Goal: Task Accomplishment & Management: Manage account settings

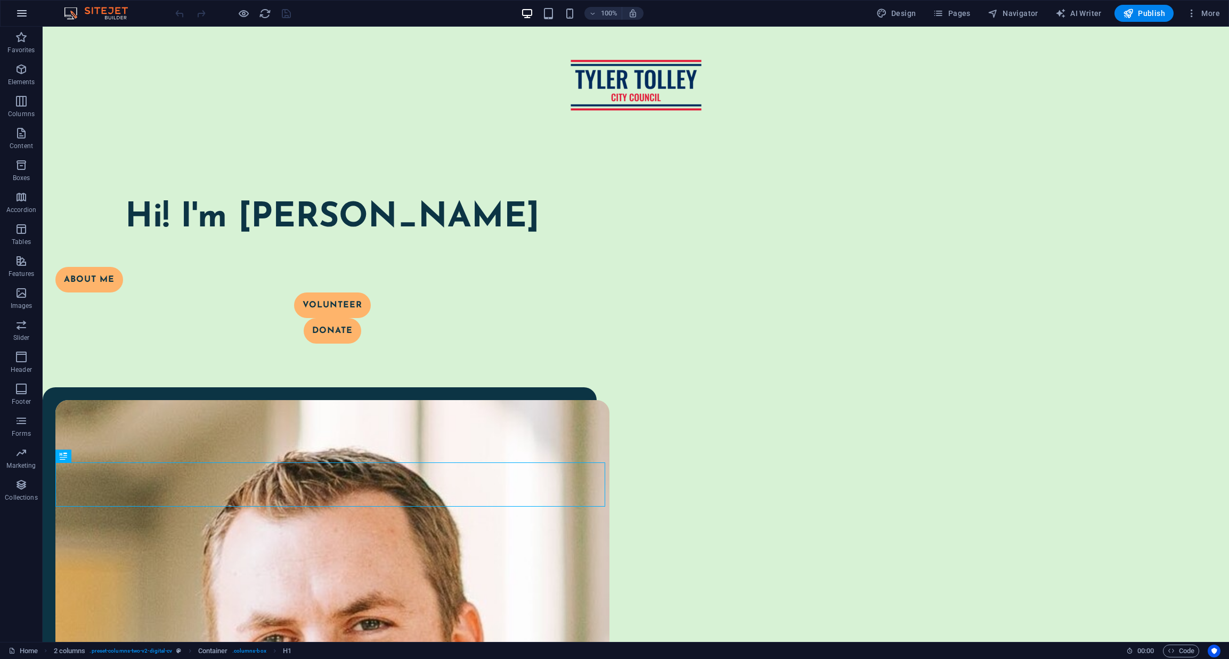
click at [15, 18] on icon "button" at bounding box center [21, 13] width 13 height 13
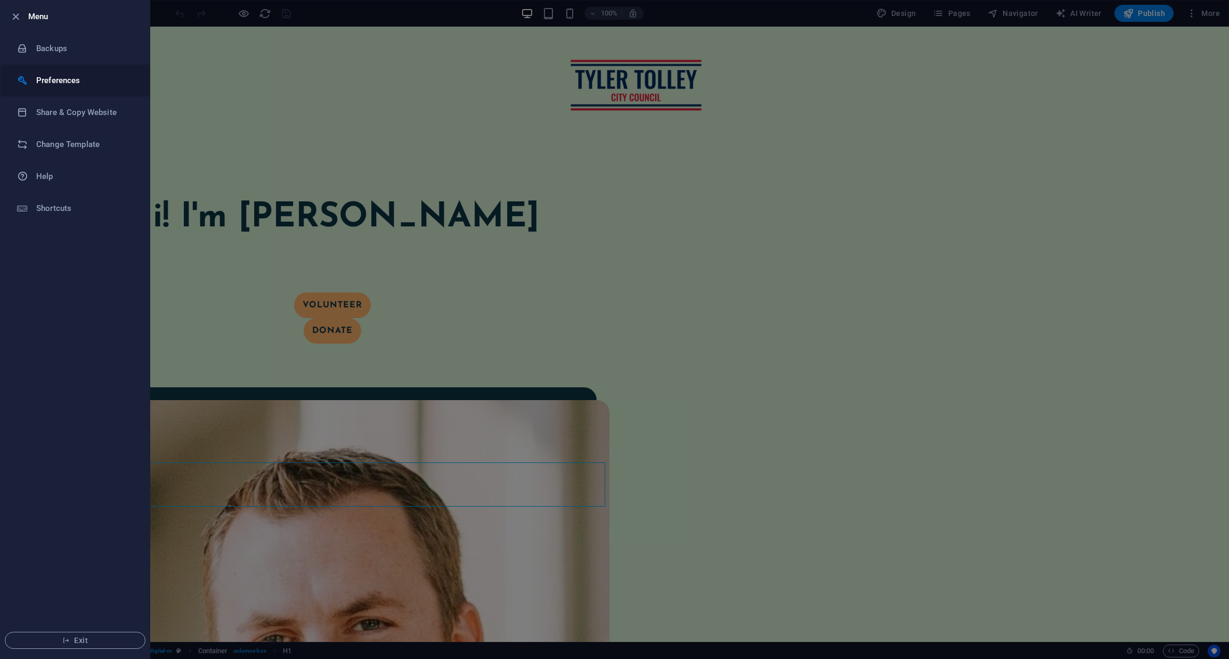
click at [54, 79] on h6 "Preferences" at bounding box center [85, 80] width 99 height 13
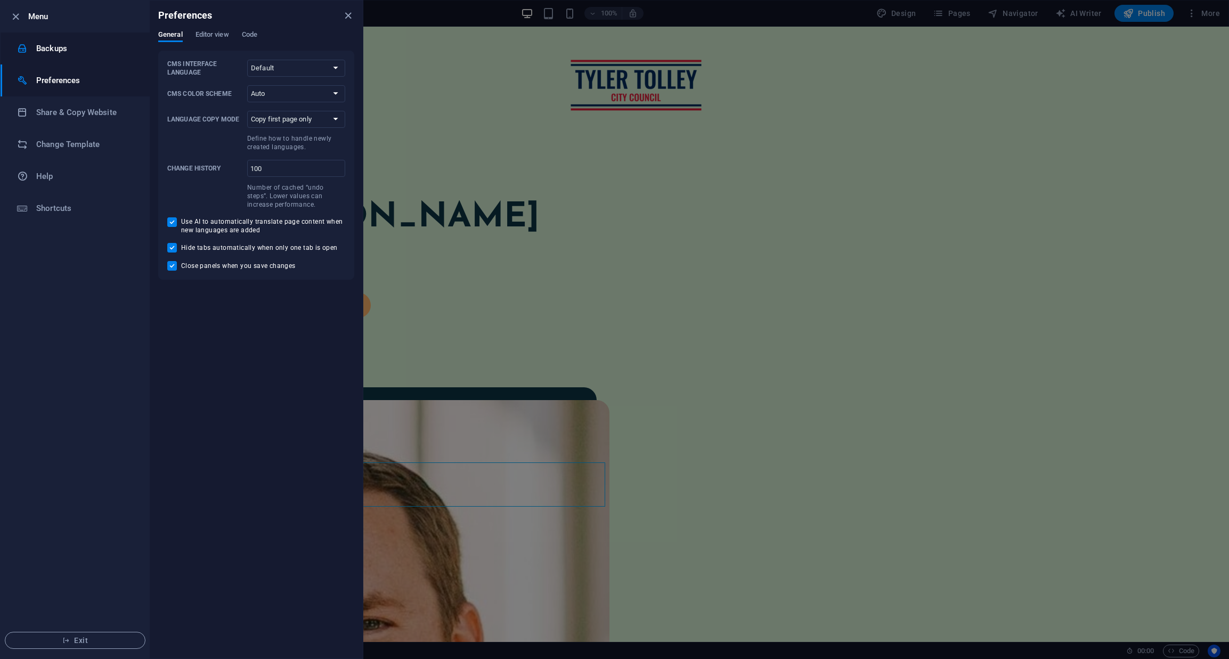
click at [55, 53] on h6 "Backups" at bounding box center [85, 48] width 99 height 13
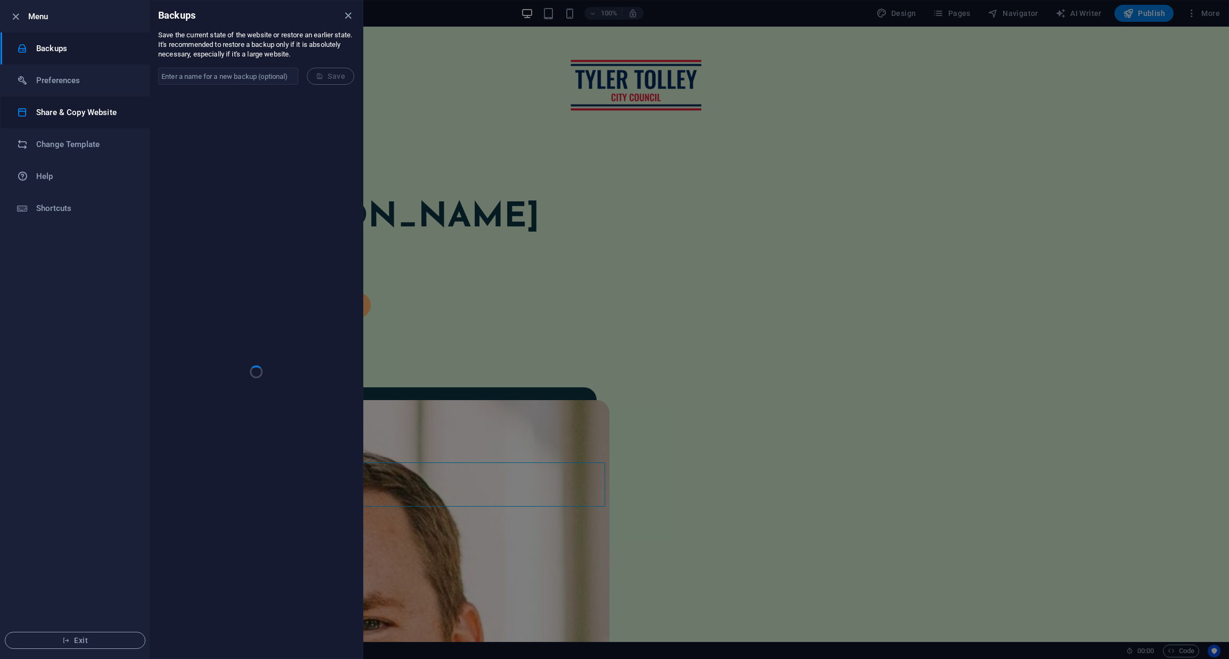
click at [66, 114] on h6 "Share & Copy Website" at bounding box center [85, 112] width 99 height 13
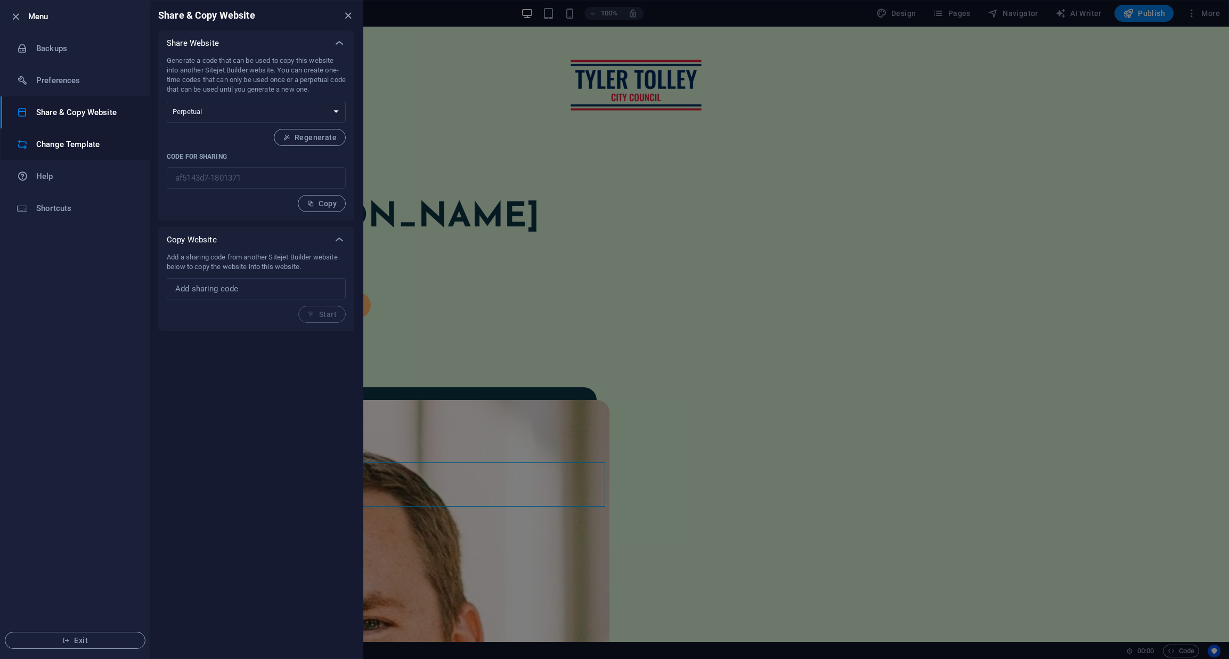
click at [81, 145] on h6 "Change Template" at bounding box center [85, 144] width 99 height 13
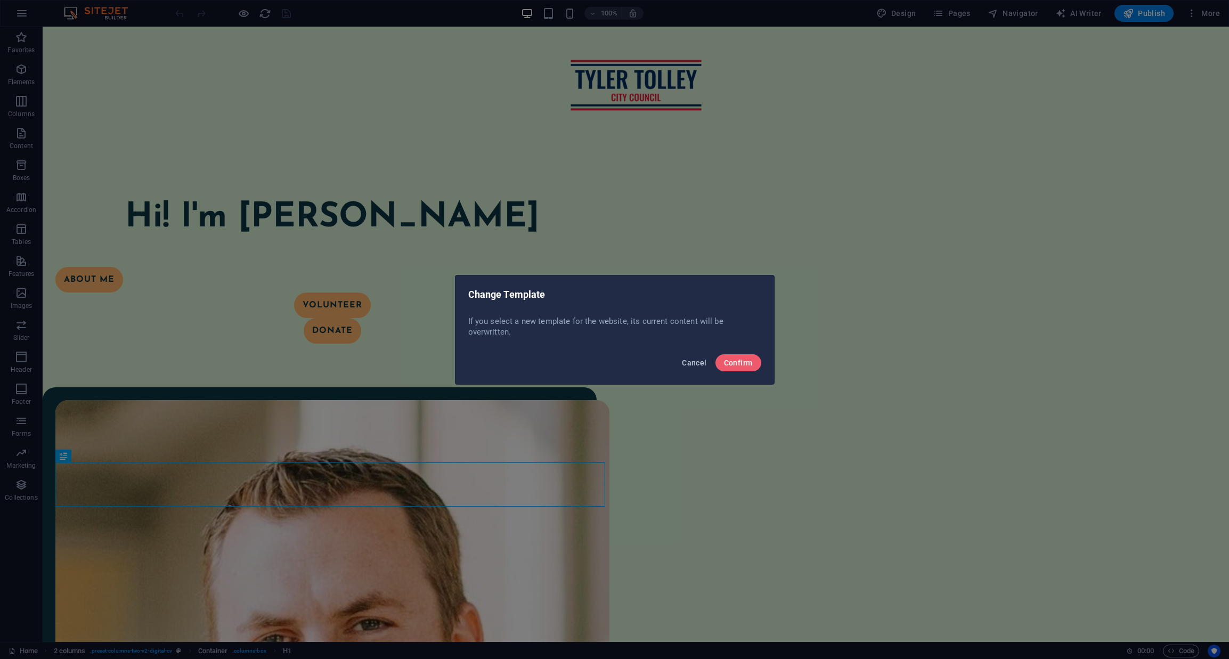
drag, startPoint x: 695, startPoint y: 361, endPoint x: 652, endPoint y: 334, distance: 50.5
click at [695, 361] on span "Cancel" at bounding box center [694, 362] width 25 height 9
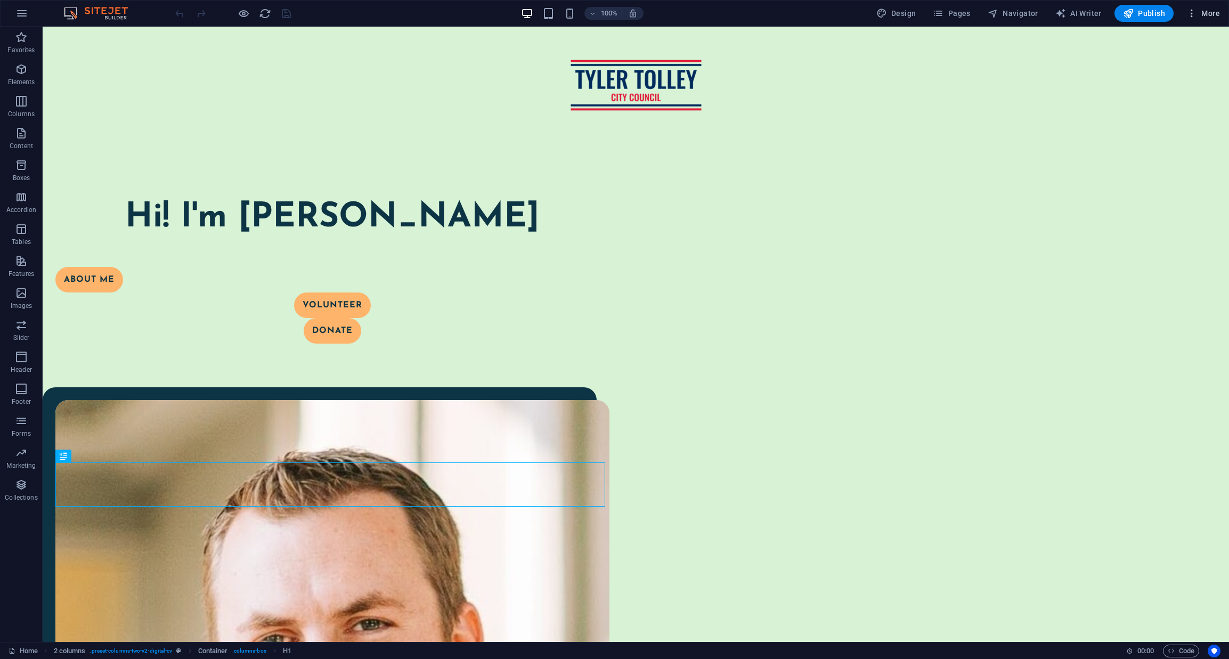
click at [1197, 12] on icon "button" at bounding box center [1191, 13] width 11 height 11
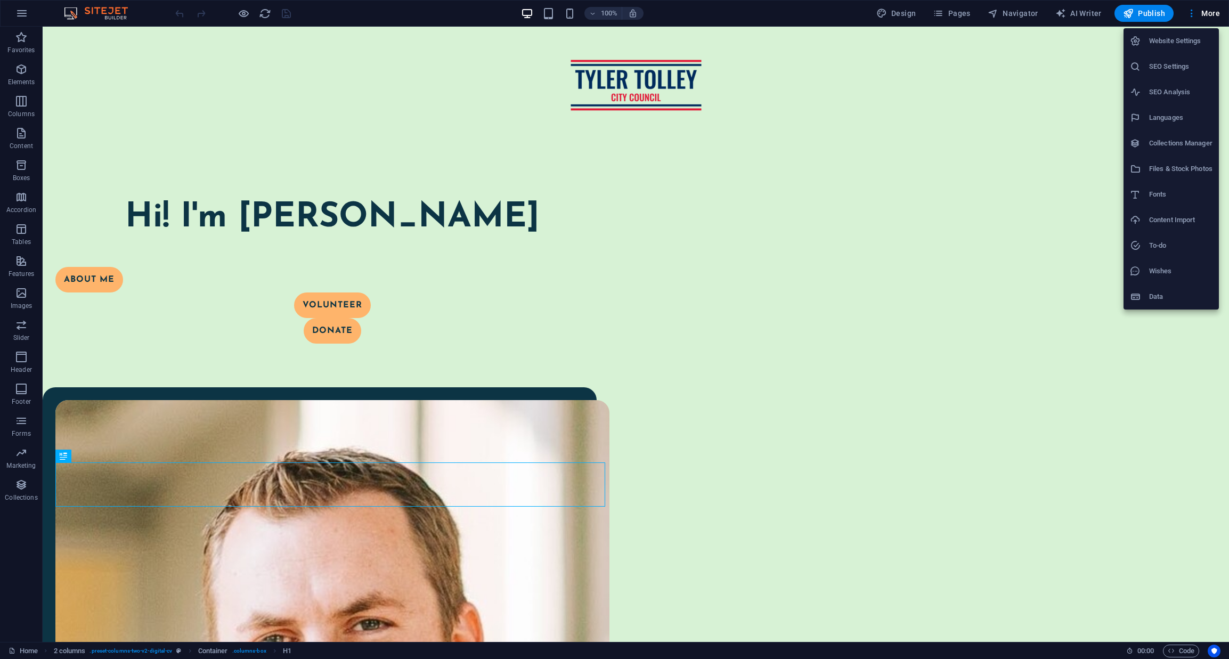
click at [1180, 219] on h6 "Content Import" at bounding box center [1180, 220] width 63 height 13
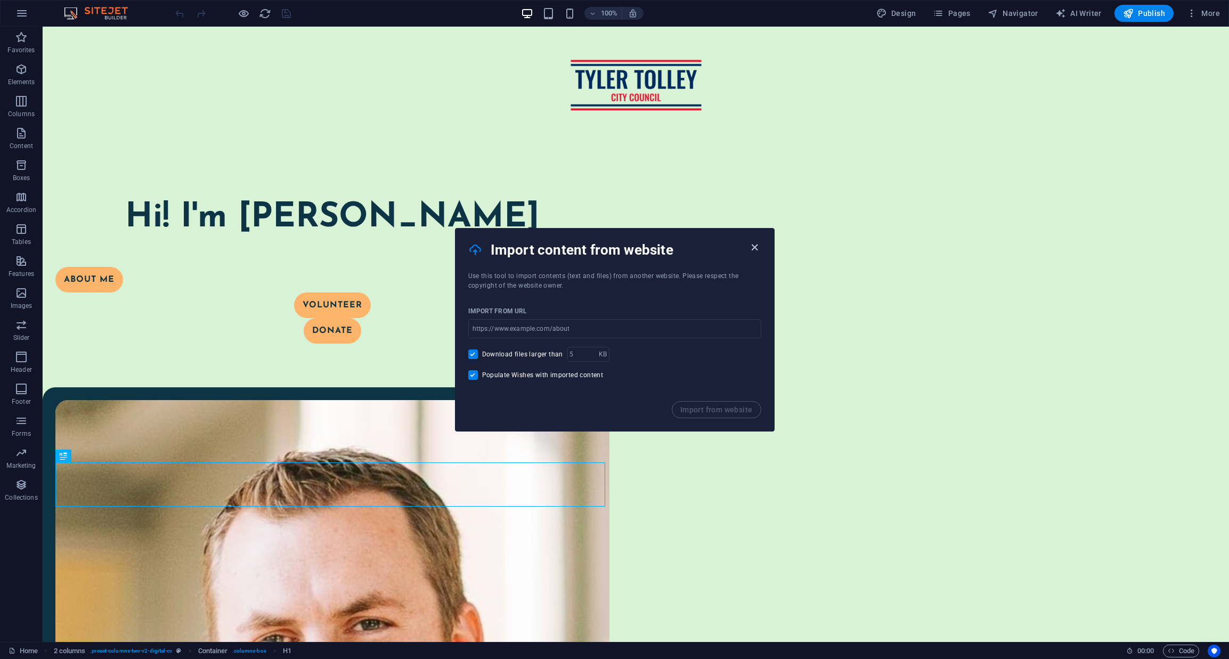
click at [753, 249] on icon "button" at bounding box center [754, 247] width 12 height 12
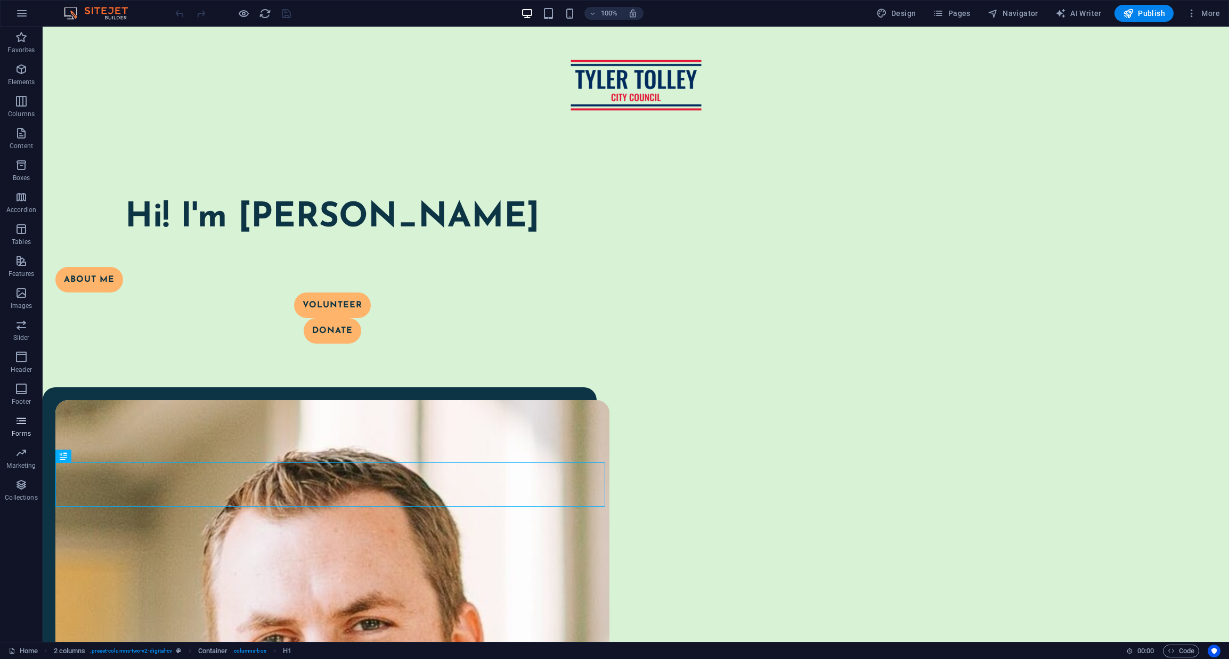
click at [21, 429] on p "Forms" at bounding box center [21, 433] width 19 height 9
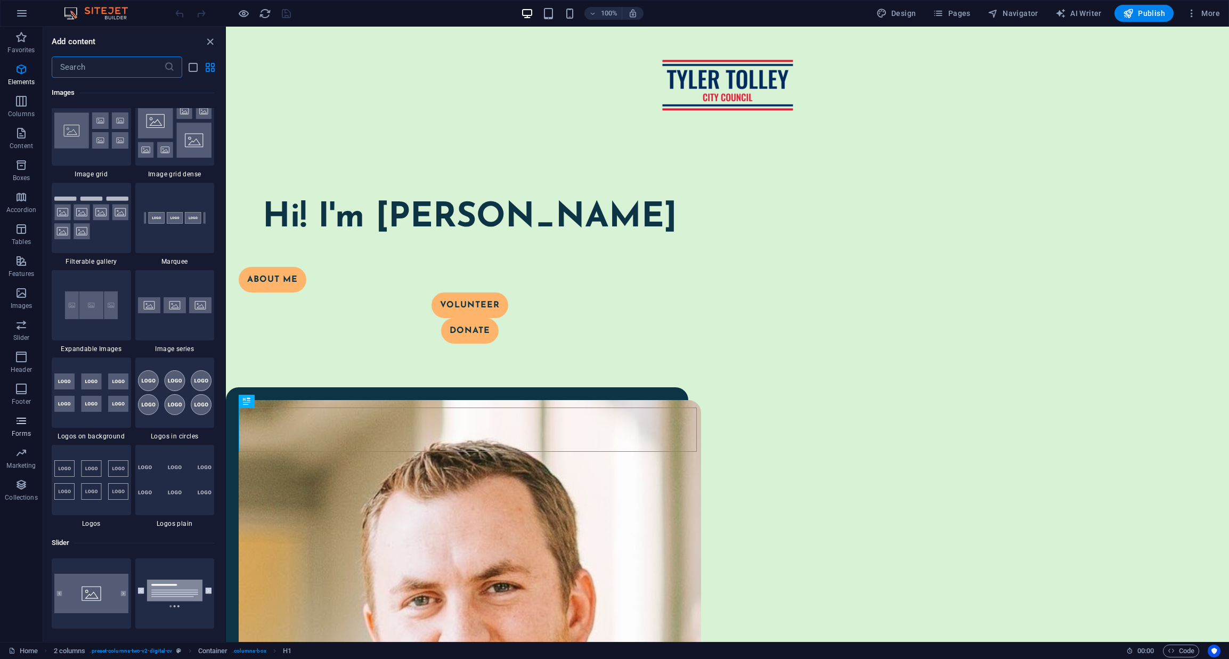
scroll to position [7776, 0]
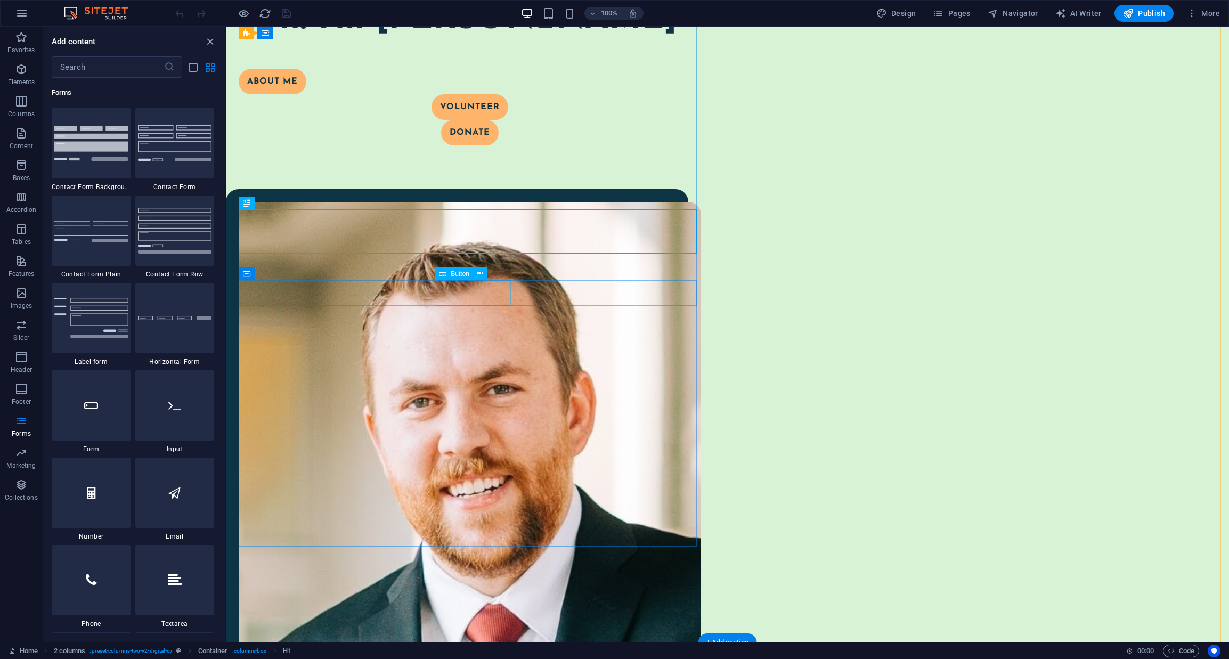
click at [475, 120] on div "Volunteer" at bounding box center [470, 107] width 462 height 26
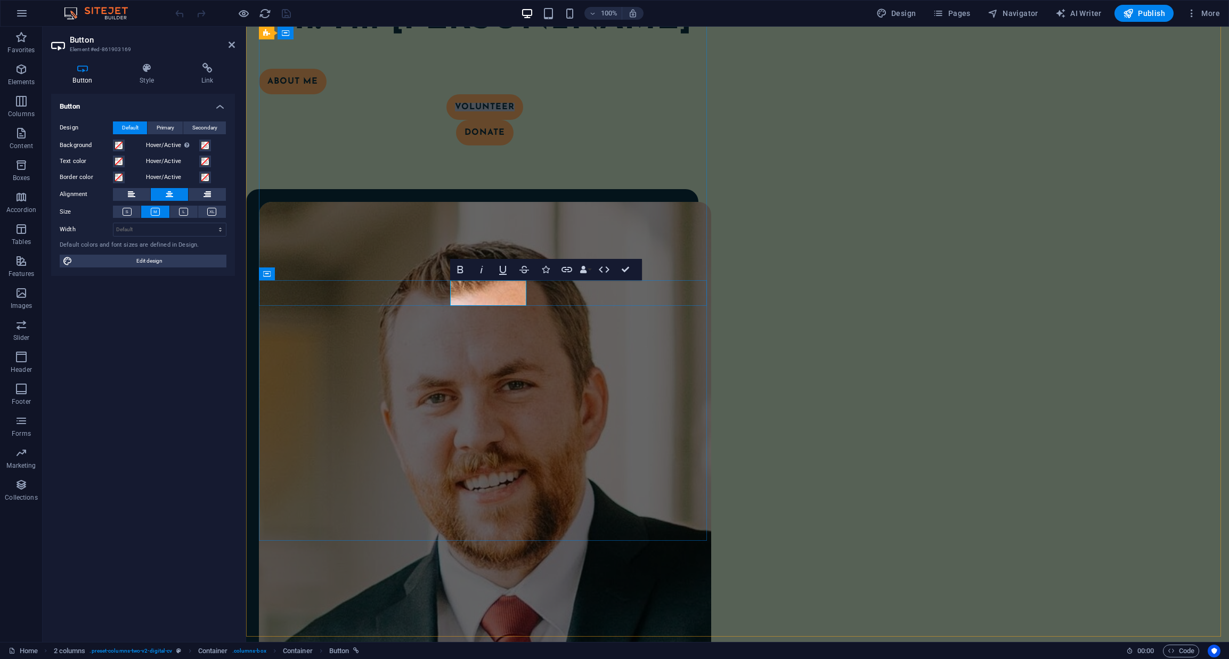
scroll to position [192, 0]
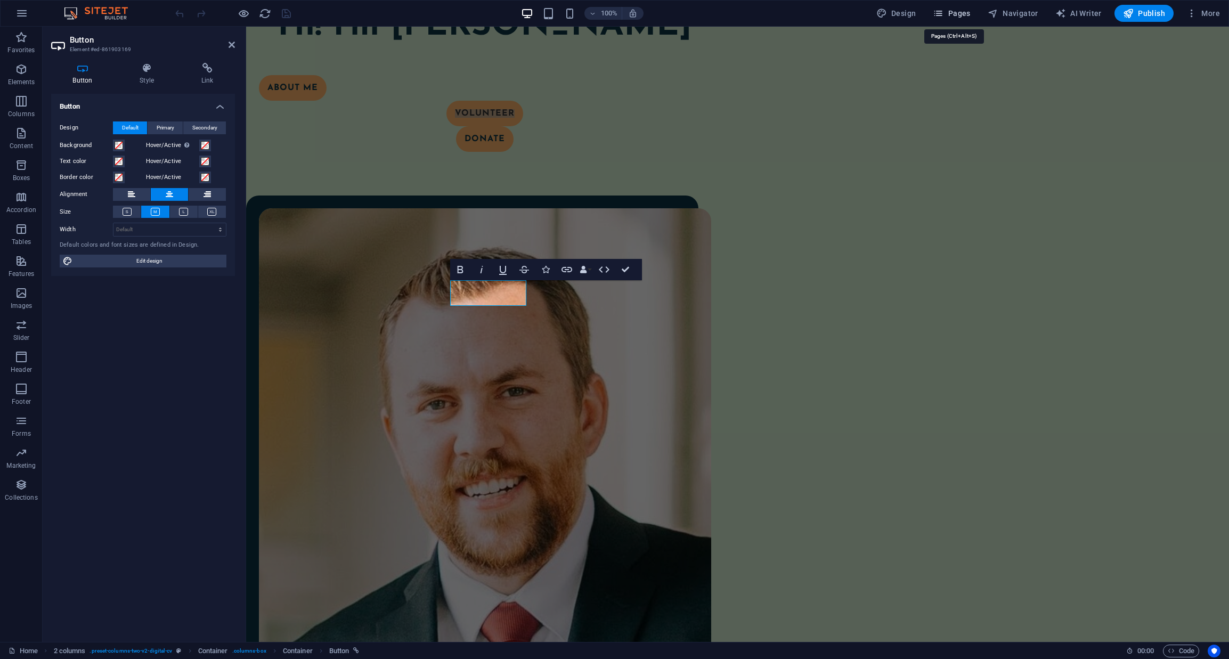
click at [959, 10] on span "Pages" at bounding box center [951, 13] width 37 height 11
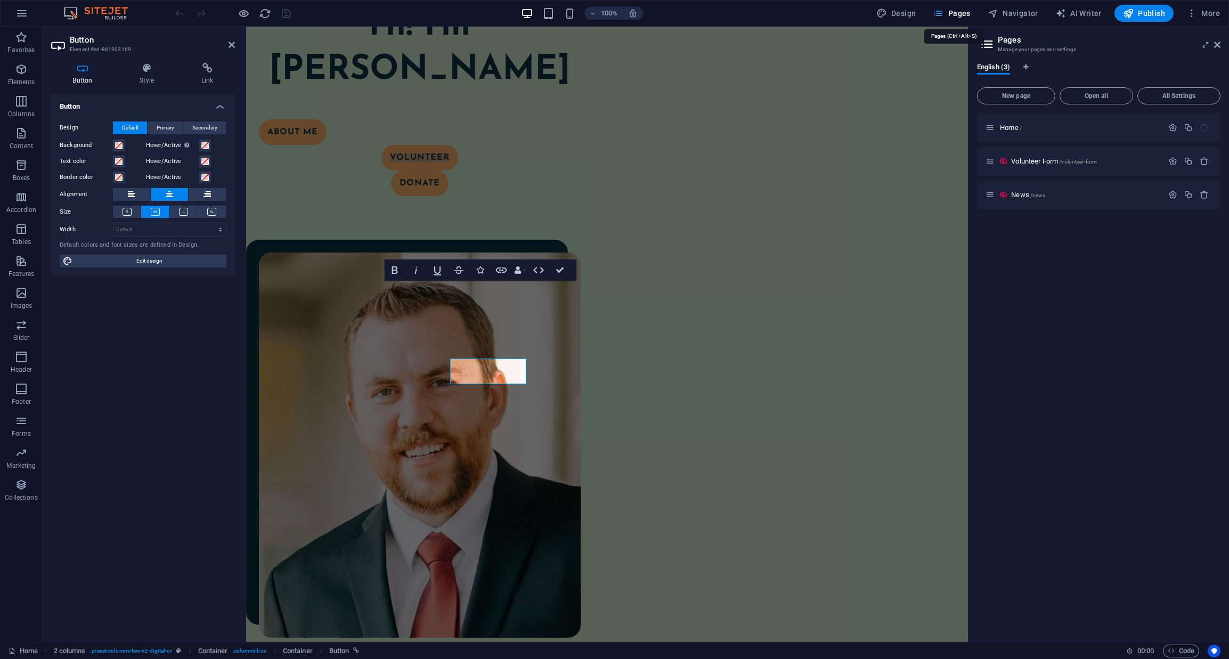
scroll to position [113, 0]
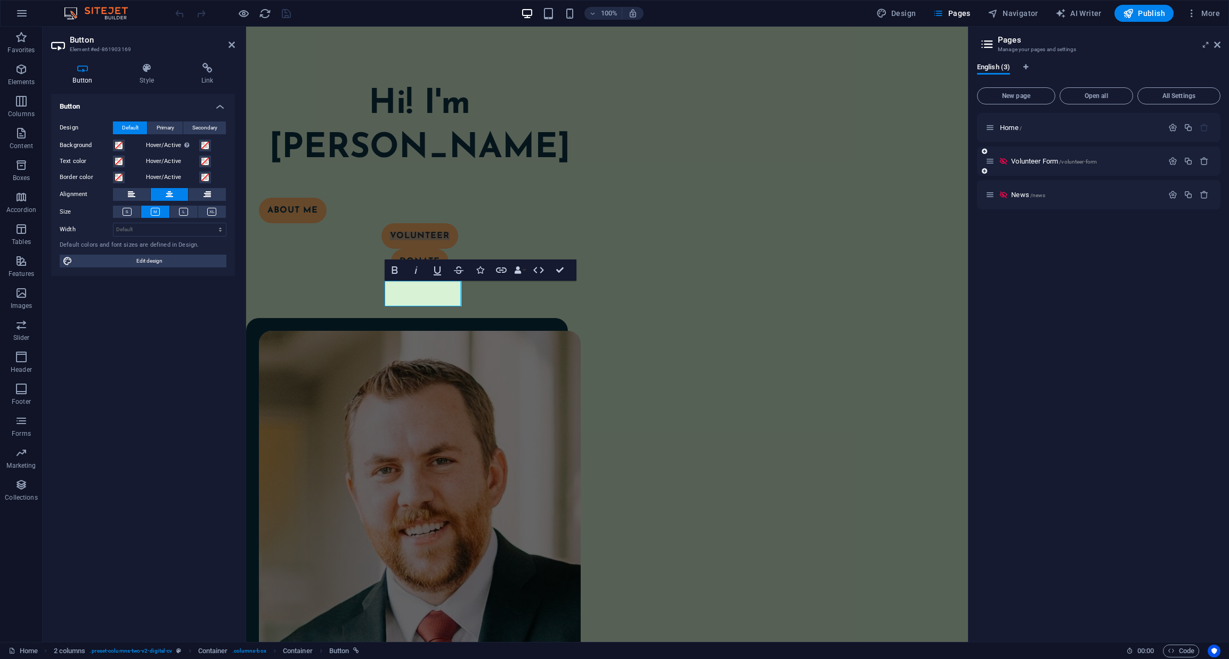
click at [1038, 167] on div "Volunteer Form /volunteer-form" at bounding box center [1098, 160] width 243 height 29
click at [1038, 167] on div "Volunteer Form /volunteer-form" at bounding box center [1073, 161] width 177 height 12
click at [1037, 160] on span "Volunteer Form /volunteer-form" at bounding box center [1054, 161] width 86 height 8
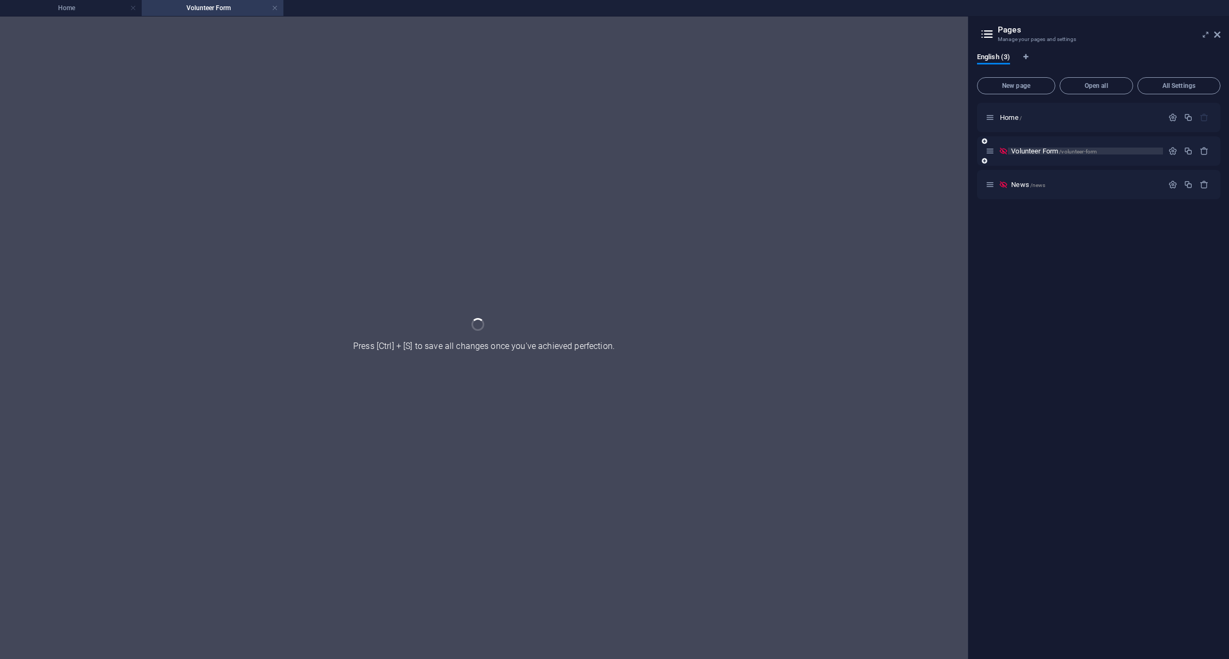
click at [1037, 160] on div "Volunteer Form /volunteer-form" at bounding box center [1098, 150] width 243 height 29
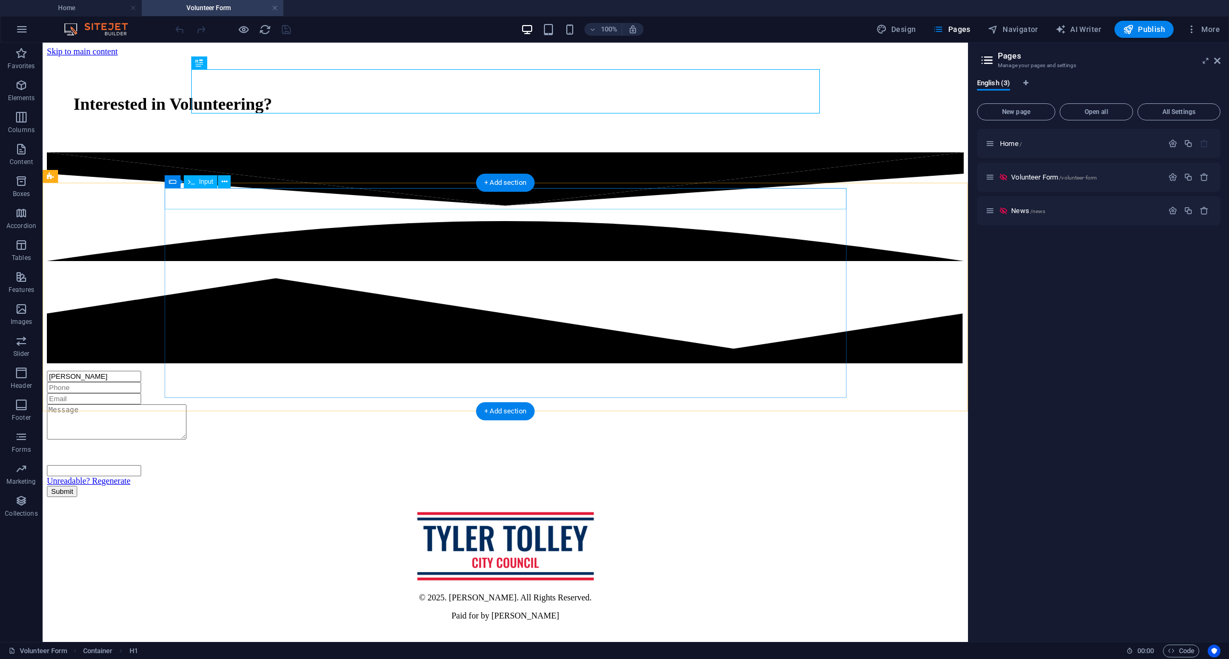
click at [178, 371] on div "[PERSON_NAME]" at bounding box center [505, 376] width 917 height 11
click at [183, 371] on div "[PERSON_NAME]" at bounding box center [505, 376] width 917 height 11
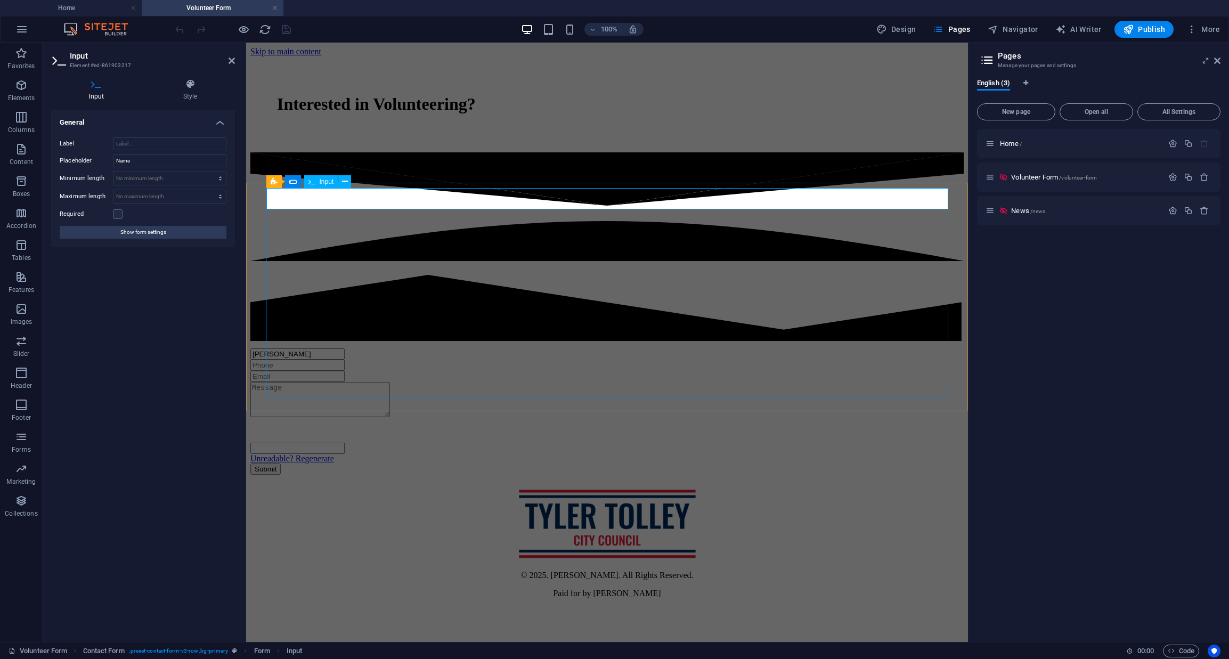
click at [294, 348] on input "[PERSON_NAME]" at bounding box center [297, 353] width 94 height 11
type input "T"
click at [416, 497] on div at bounding box center [606, 525] width 713 height 74
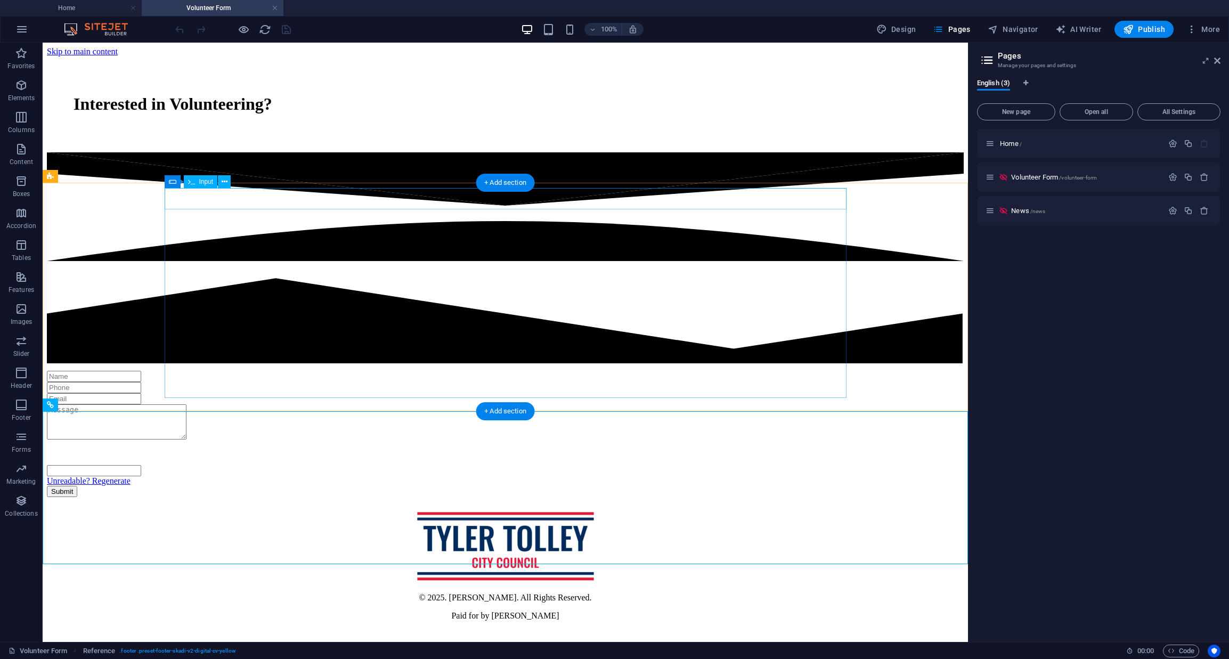
click at [225, 371] on div at bounding box center [505, 376] width 917 height 11
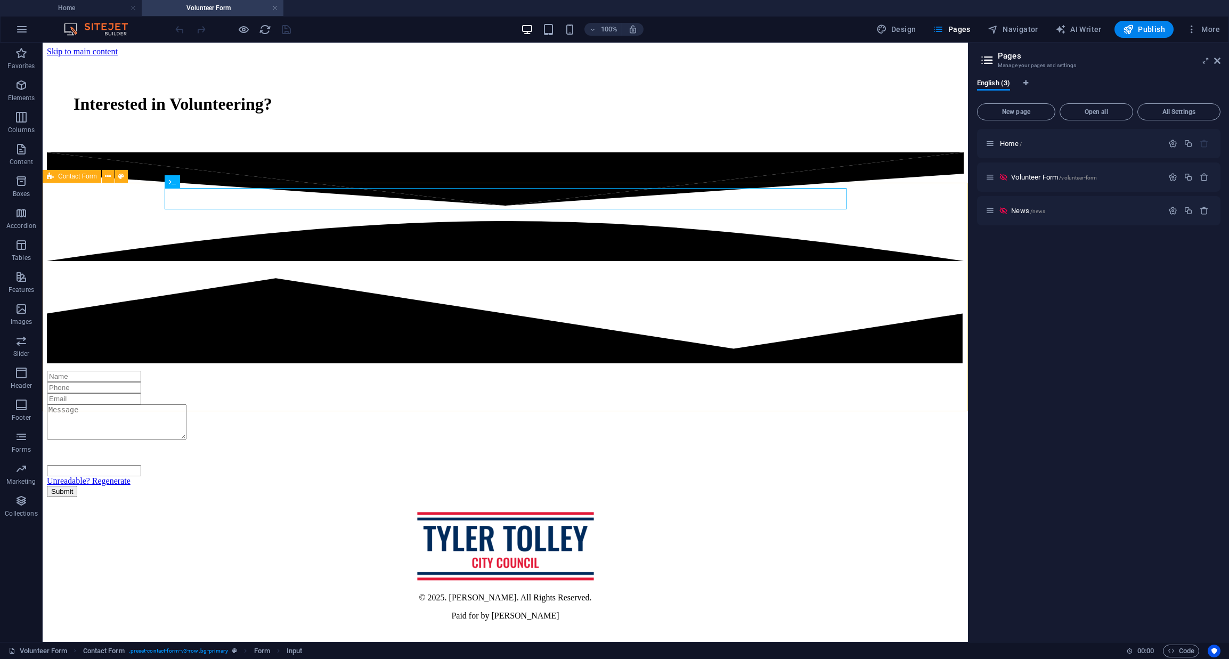
click at [70, 176] on span "Contact Form" at bounding box center [77, 176] width 39 height 6
click at [87, 176] on span "Contact Form" at bounding box center [77, 176] width 39 height 6
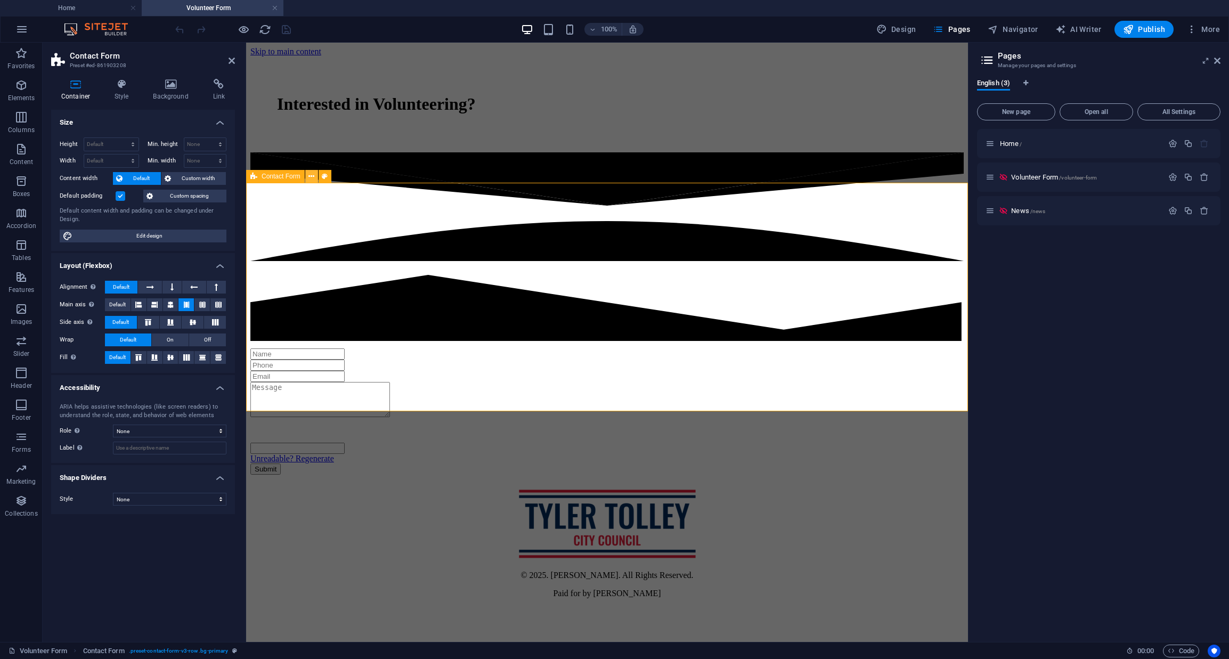
click at [311, 178] on icon at bounding box center [311, 176] width 6 height 11
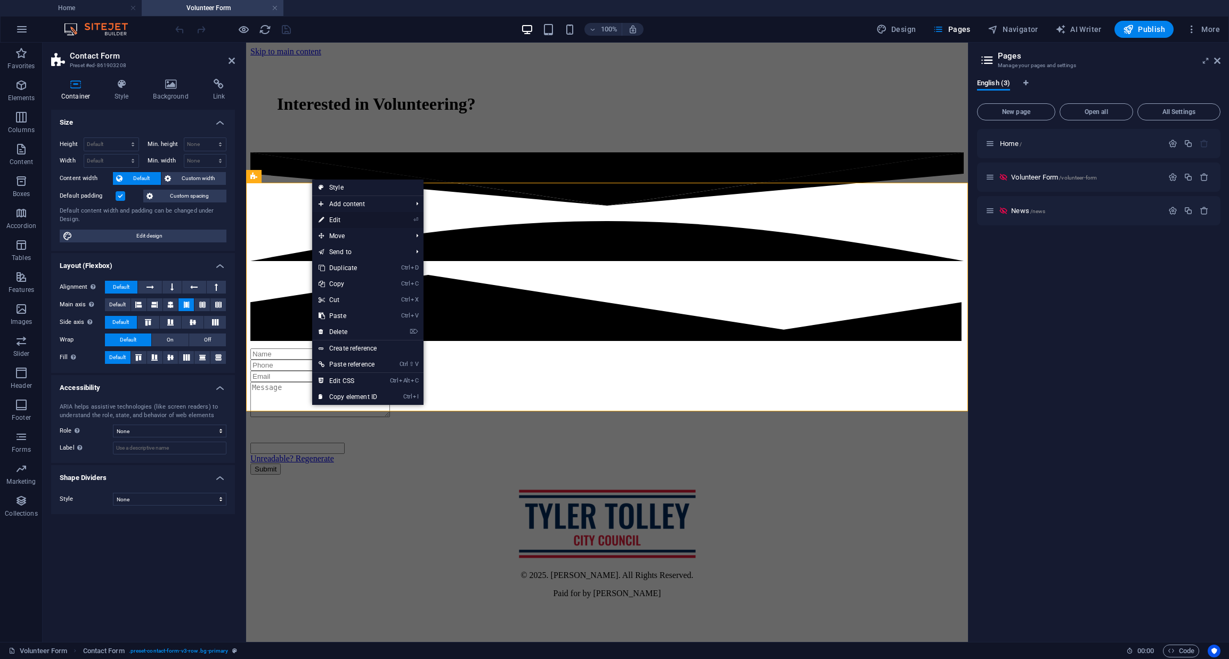
click at [342, 217] on link "⏎ Edit" at bounding box center [347, 220] width 71 height 16
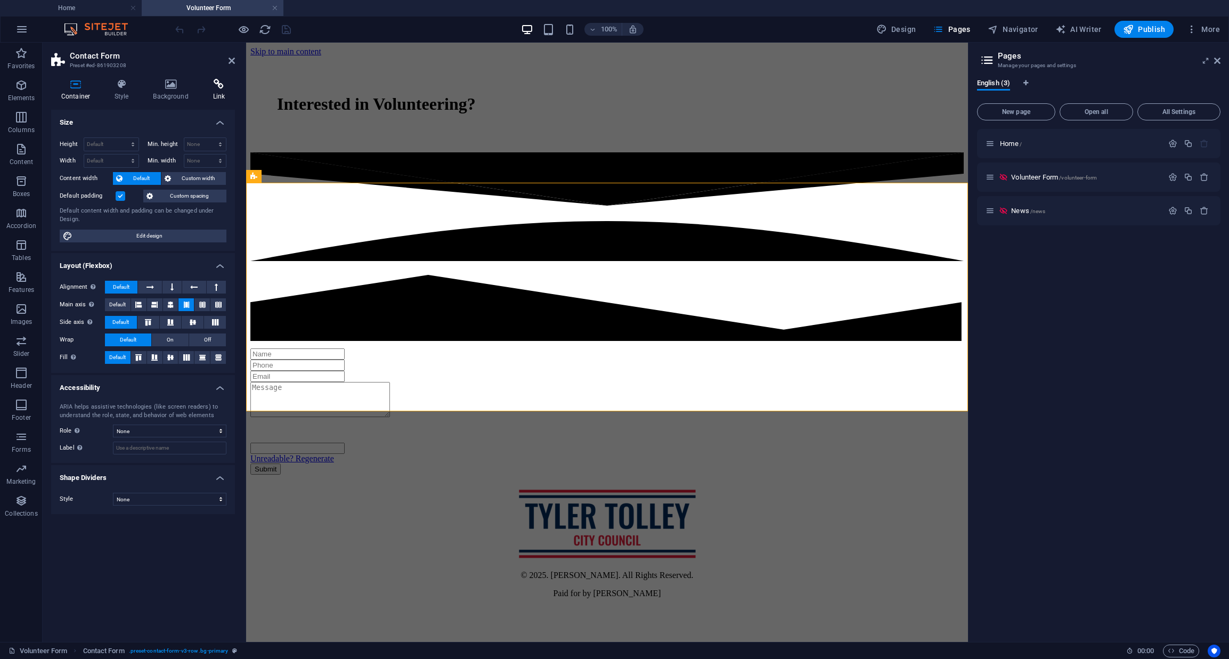
click at [219, 89] on icon at bounding box center [219, 84] width 32 height 11
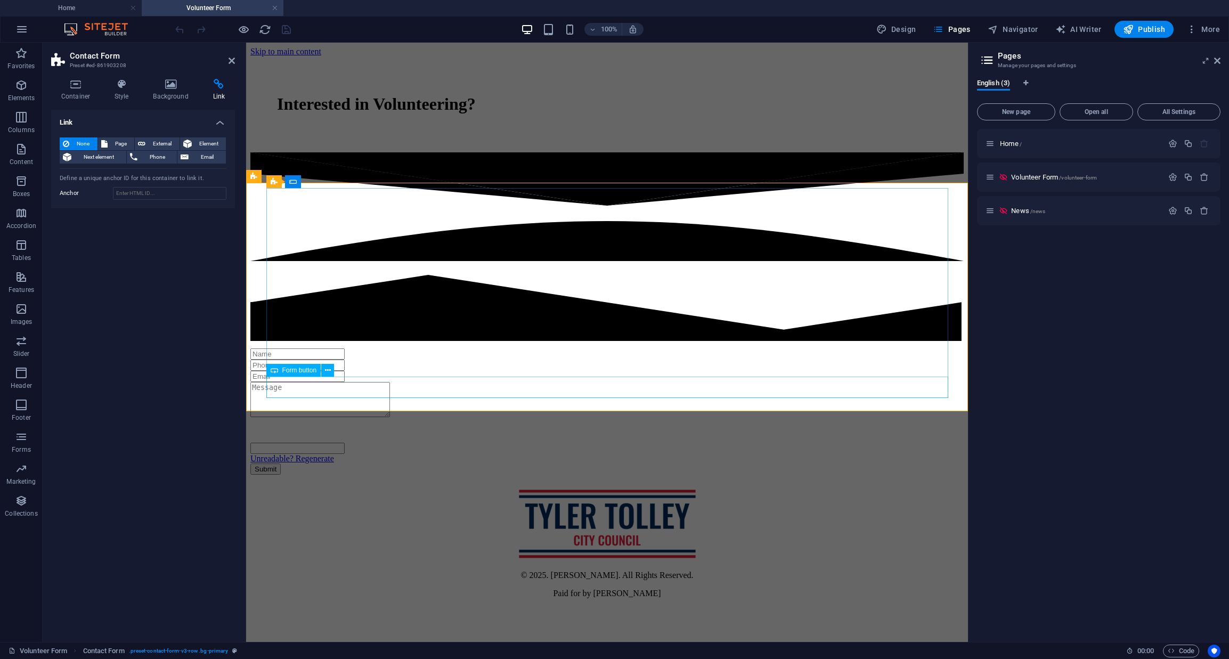
click at [607, 463] on div "Submit" at bounding box center [606, 468] width 713 height 11
click at [610, 463] on div "Submit" at bounding box center [606, 468] width 713 height 11
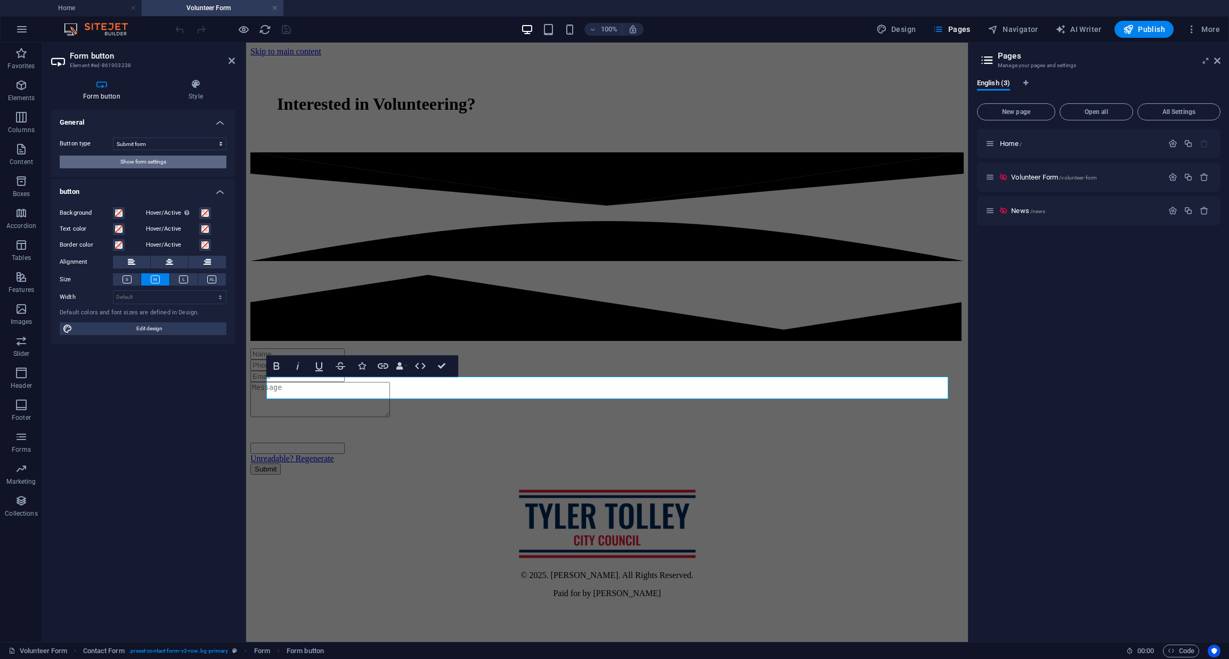
click at [148, 161] on span "Show form settings" at bounding box center [143, 162] width 46 height 13
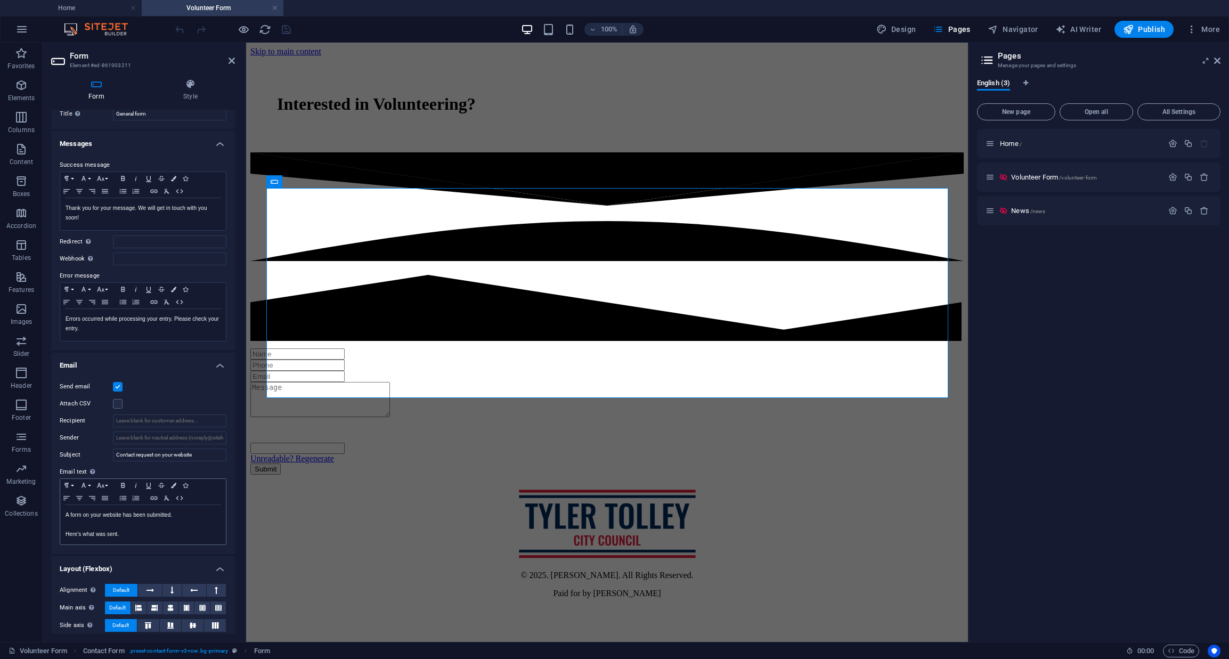
scroll to position [72, 0]
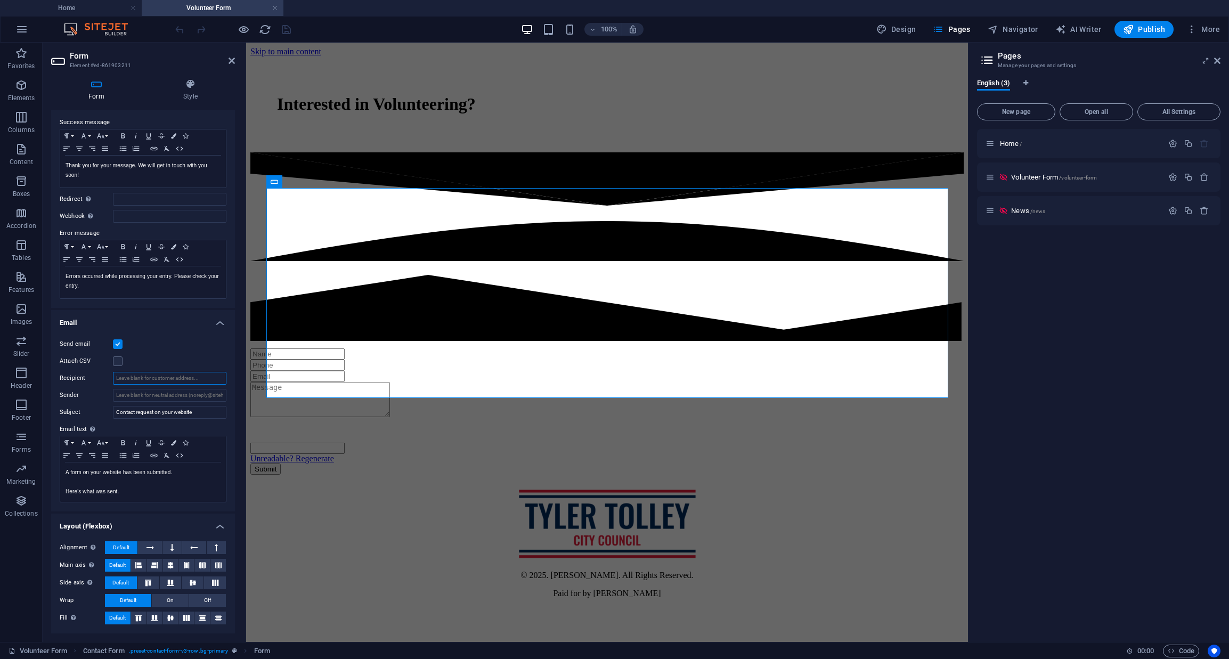
click at [172, 381] on input "Recipient" at bounding box center [169, 378] width 113 height 13
type input "[PERSON_NAME][EMAIL_ADDRESS][DOMAIN_NAME]"
click at [286, 27] on icon "save" at bounding box center [286, 29] width 12 height 12
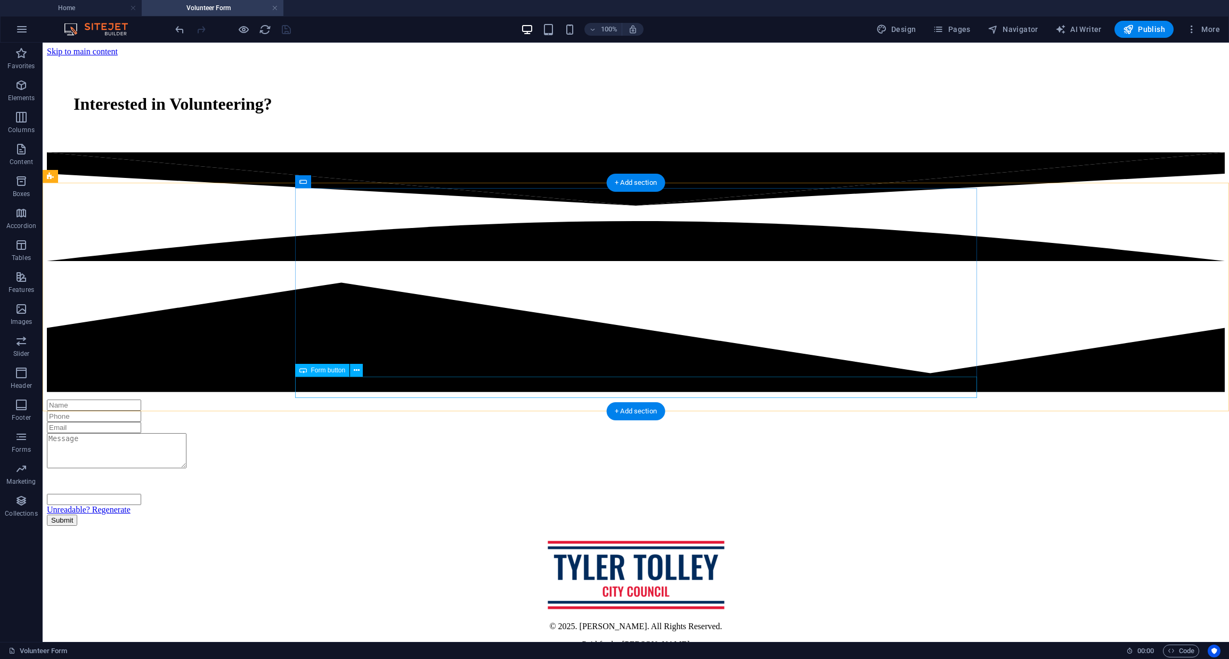
click at [459, 515] on div "Submit" at bounding box center [636, 520] width 1178 height 11
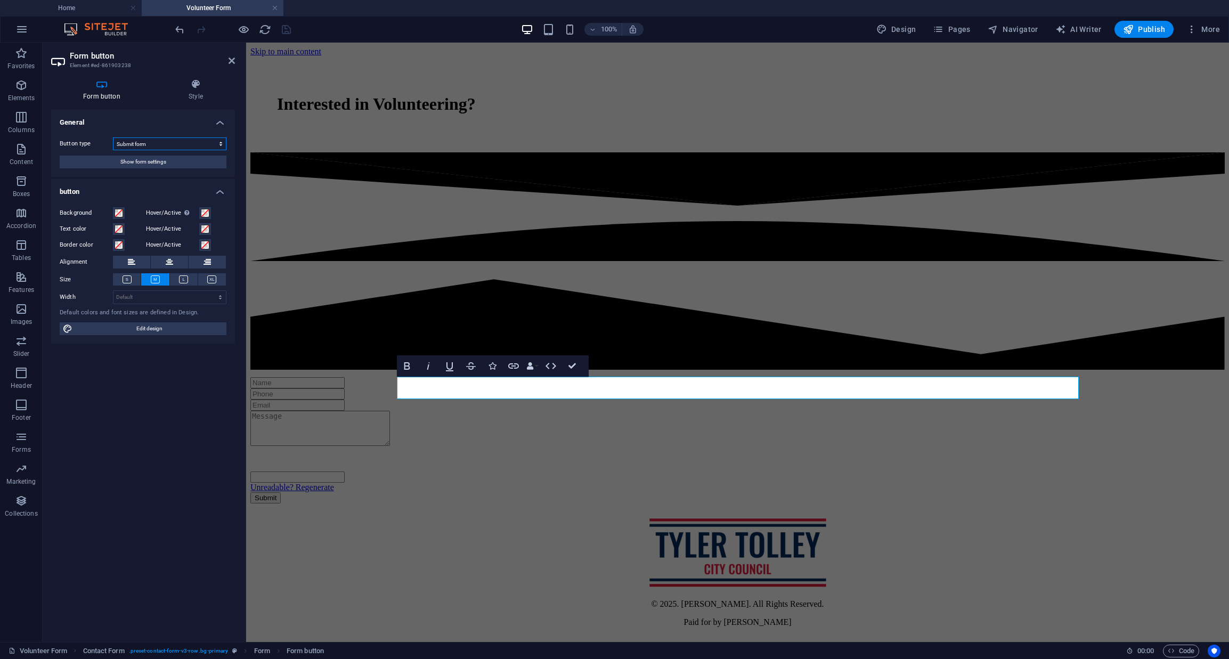
click at [162, 121] on li "General Button type Submit form Reset form No action Show form settings" at bounding box center [143, 143] width 184 height 67
click at [145, 161] on span "Show form settings" at bounding box center [143, 162] width 46 height 13
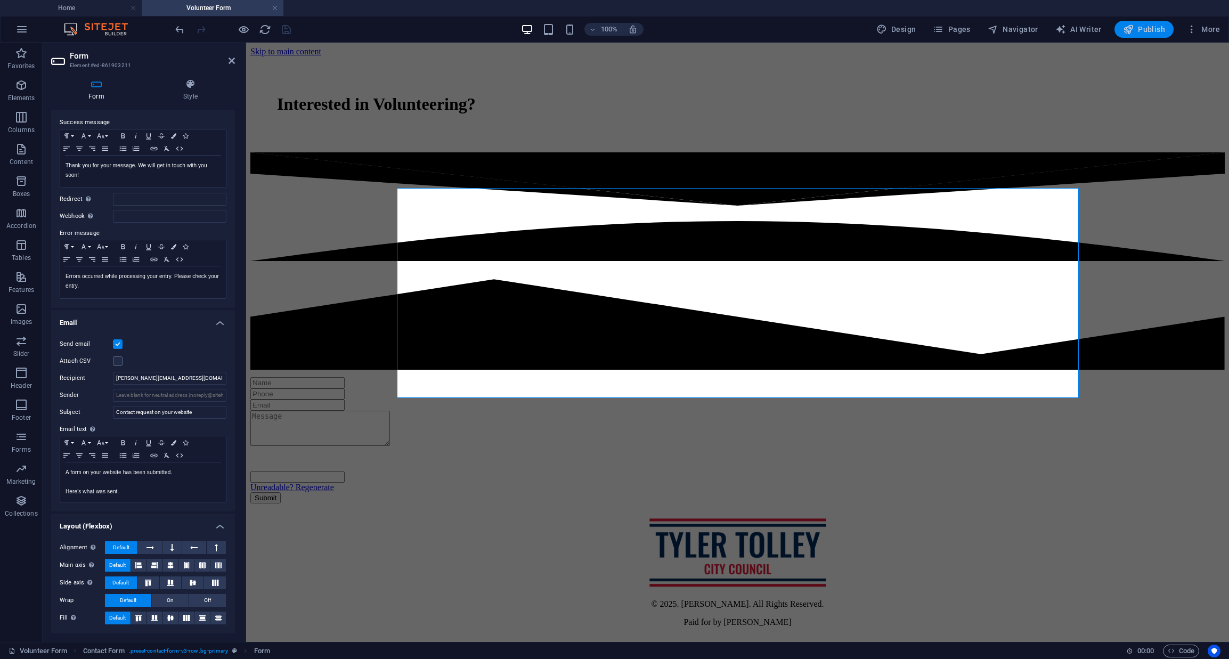
click at [1147, 32] on span "Publish" at bounding box center [1144, 29] width 42 height 11
